Goal: Task Accomplishment & Management: Complete application form

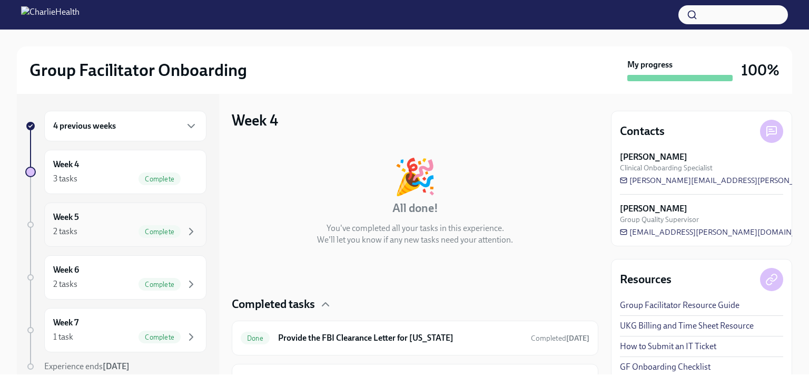
click at [160, 228] on span "Complete" at bounding box center [160, 232] width 42 height 8
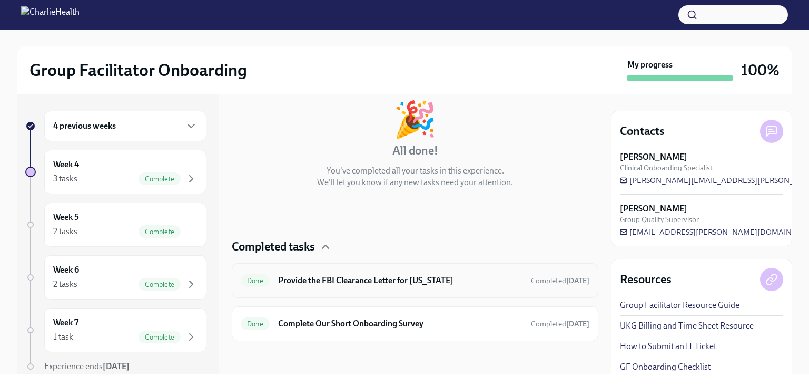
click at [366, 279] on h6 "Provide the FBI Clearance Letter for [US_STATE]" at bounding box center [400, 280] width 244 height 12
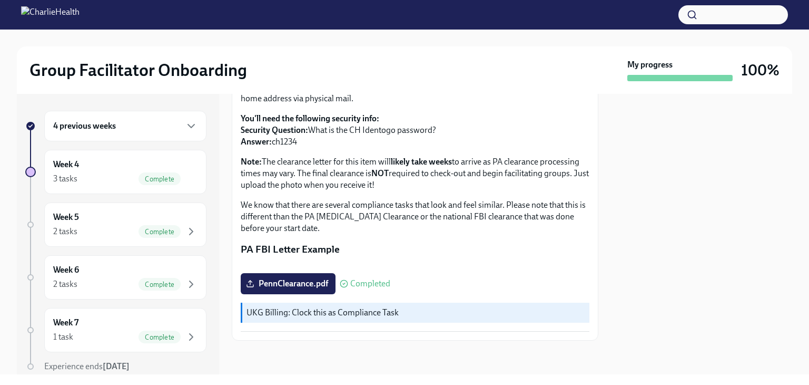
scroll to position [229, 0]
click at [287, 285] on span "PennClearance.pdf" at bounding box center [288, 283] width 80 height 11
click at [0, 0] on input "PennClearance.pdf" at bounding box center [0, 0] width 0 height 0
click at [95, 180] on div "3 tasks Complete" at bounding box center [125, 178] width 144 height 13
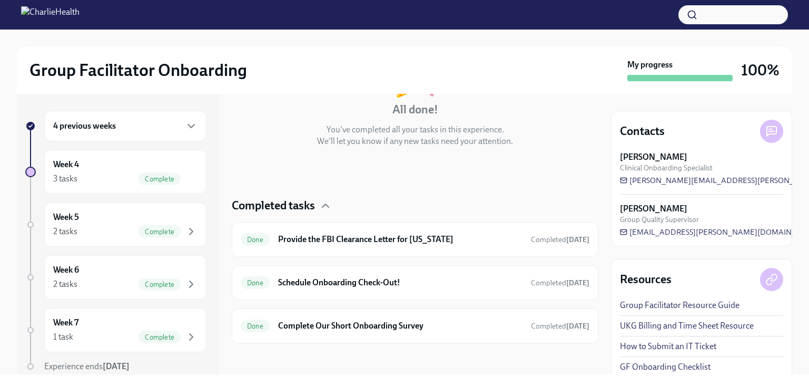
scroll to position [101, 0]
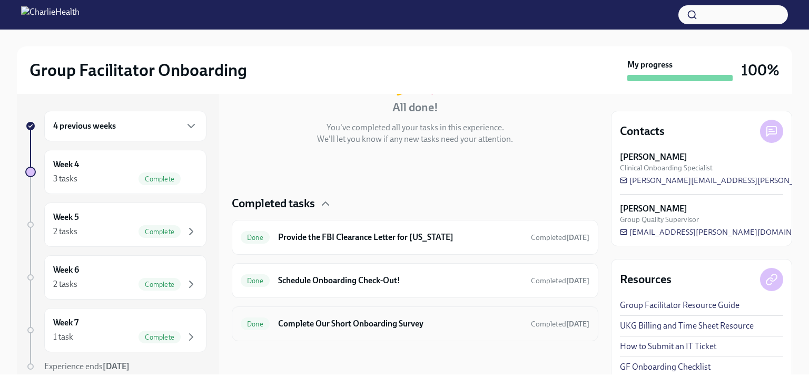
click at [339, 320] on h6 "Complete Our Short Onboarding Survey" at bounding box center [400, 324] width 244 height 12
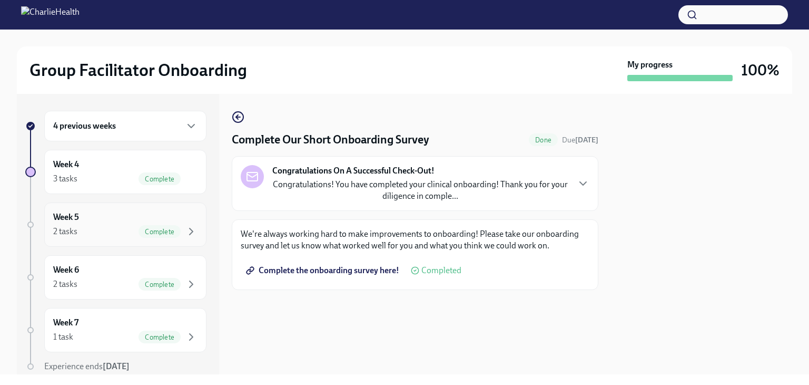
click at [90, 221] on div "Week 5 2 tasks Complete" at bounding box center [125, 224] width 144 height 26
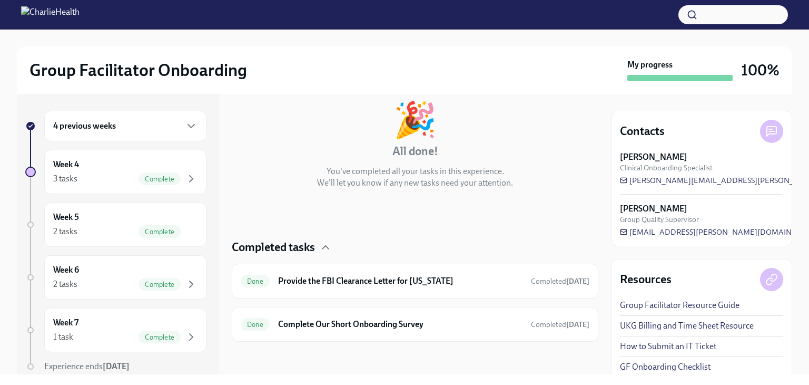
scroll to position [57, 0]
click at [103, 282] on div "2 tasks Complete" at bounding box center [125, 284] width 144 height 13
click at [109, 325] on div "Week 7 1 task Complete" at bounding box center [125, 330] width 144 height 26
